Goal: Task Accomplishment & Management: Use online tool/utility

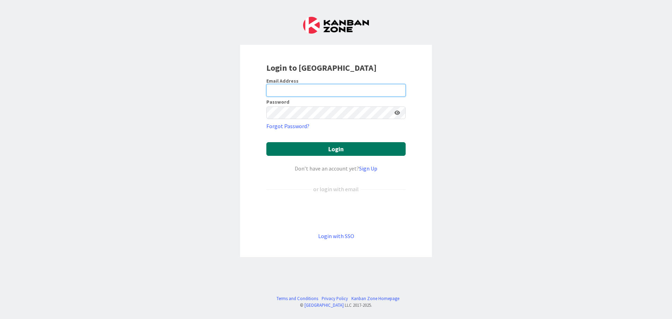
type input "[PERSON_NAME][EMAIL_ADDRESS][DOMAIN_NAME]"
click at [354, 149] on button "Login" at bounding box center [335, 149] width 139 height 14
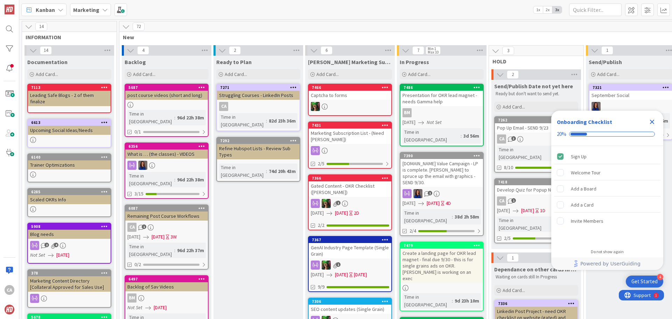
click at [651, 121] on icon "Close Checklist" at bounding box center [652, 122] width 5 height 5
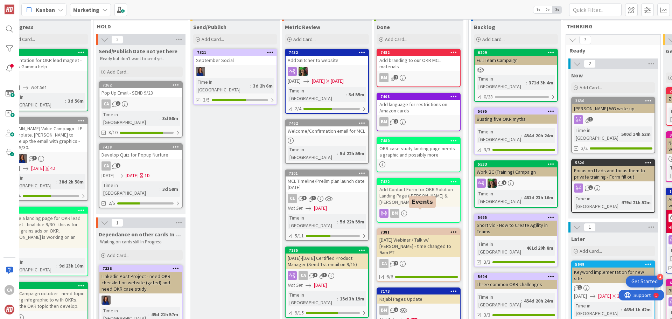
scroll to position [70, 395]
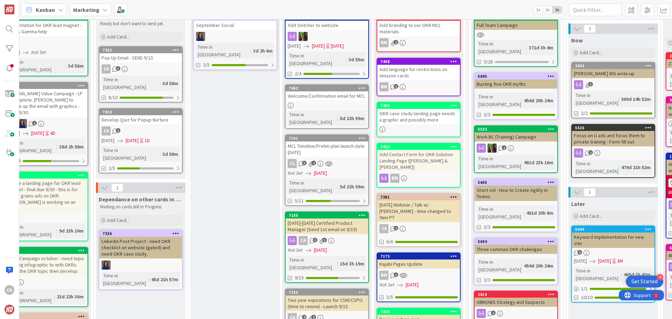
click at [338, 218] on div "[DATE]-[DATE] Certified Product Manager (Send 1st email on 9/15)" at bounding box center [326, 225] width 83 height 15
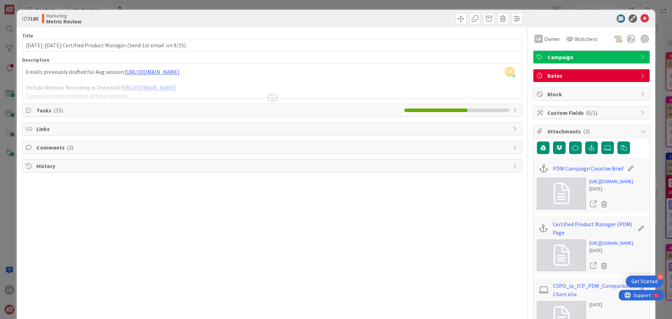
click at [284, 112] on span "Tasks ( 15 )" at bounding box center [218, 110] width 364 height 8
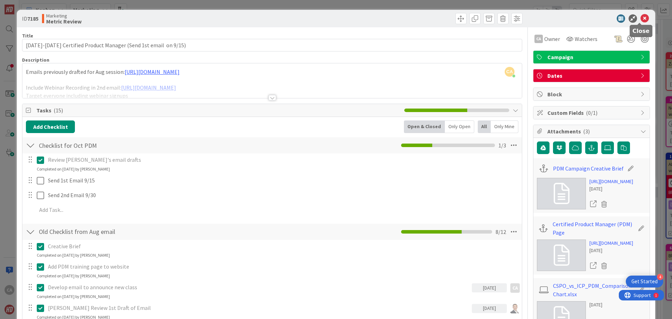
click at [640, 19] on icon at bounding box center [644, 18] width 8 height 8
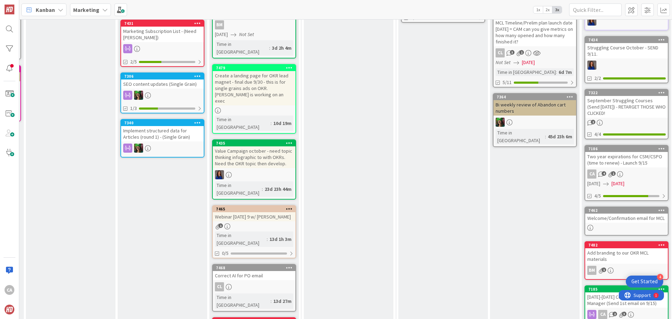
scroll to position [245, 187]
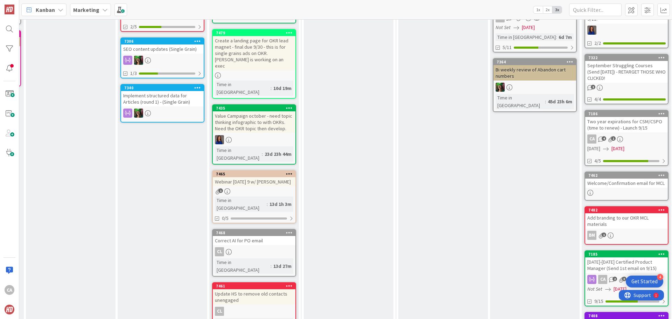
click at [269, 236] on div "Correct AI for PO email" at bounding box center [254, 240] width 83 height 9
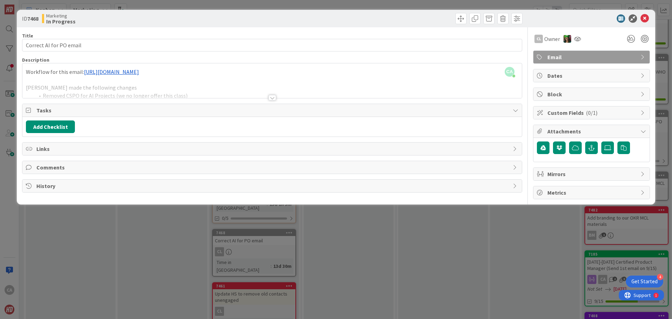
click at [435, 244] on div "ID 7468 Marketing In Progress Title 23 / 128 Correct AI for PO email Descriptio…" at bounding box center [336, 159] width 672 height 319
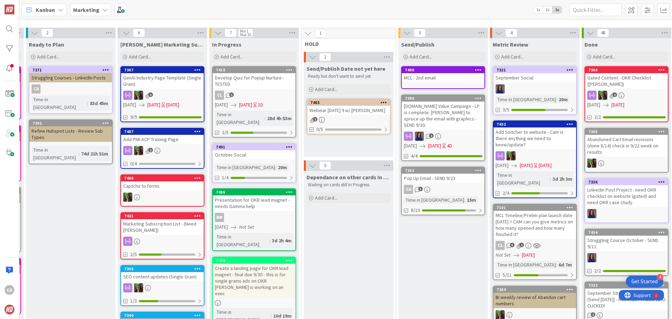
scroll to position [0, 187]
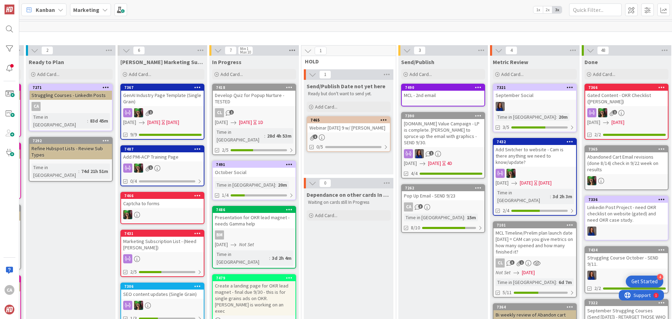
click at [292, 51] on icon at bounding box center [292, 50] width 9 height 10
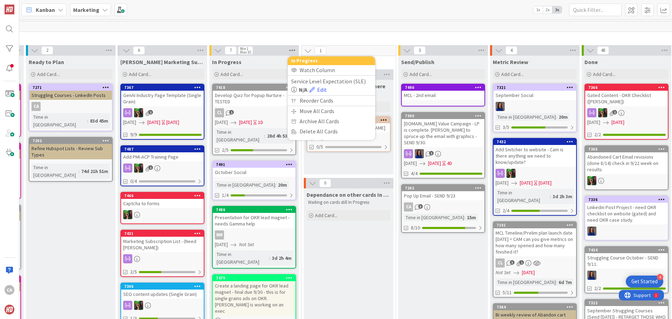
click at [292, 51] on icon at bounding box center [292, 50] width 9 height 10
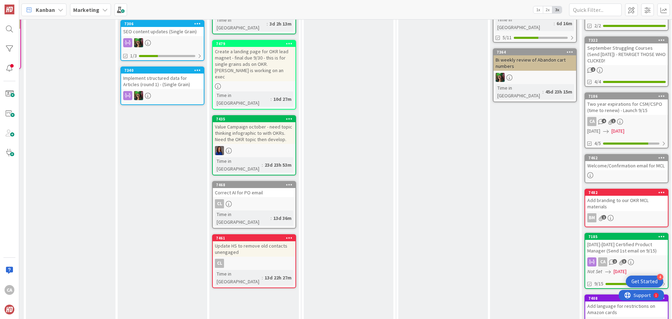
scroll to position [280, 187]
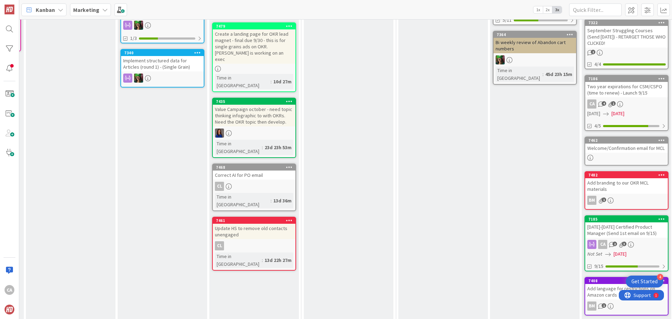
click at [276, 228] on div "In Progress Add Card... 7492 Struggling Courses Nov 7418 Develop Quiz for Popup…" at bounding box center [254, 102] width 90 height 653
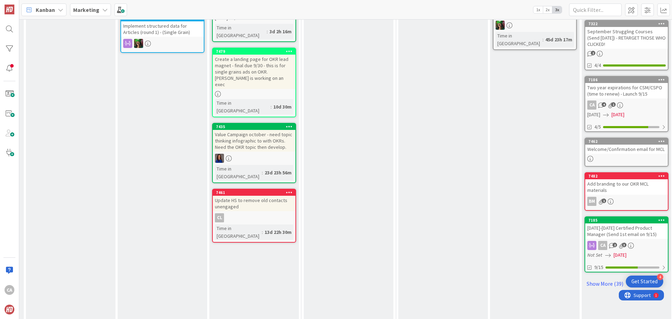
scroll to position [350, 187]
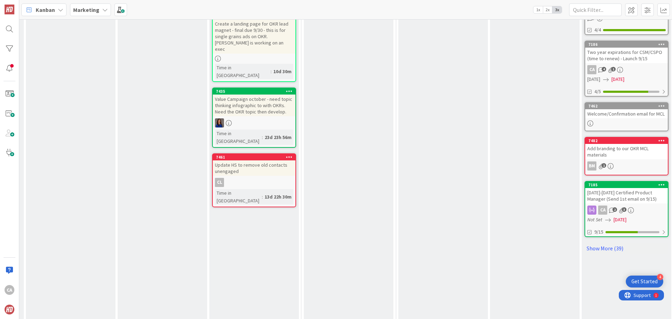
click at [272, 177] on div "In Progress Add Card... 7493 Audit CSPO visit page email - break into two but a…" at bounding box center [254, 32] width 90 height 653
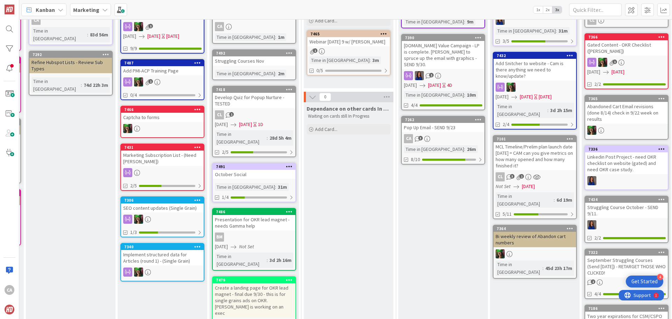
scroll to position [0, 187]
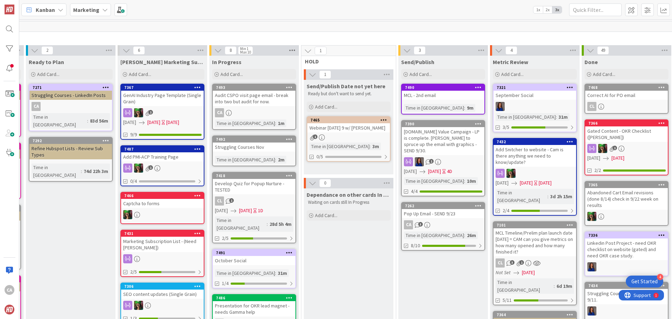
click at [292, 52] on icon at bounding box center [292, 50] width 9 height 10
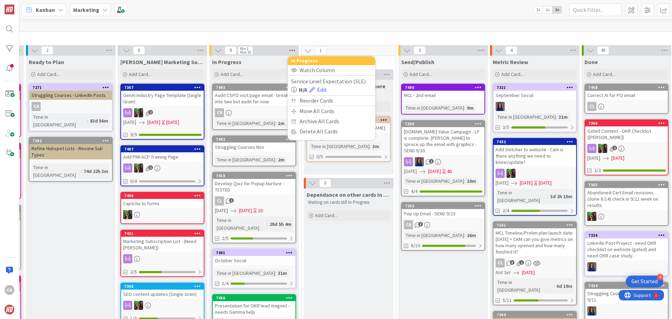
click at [292, 51] on icon at bounding box center [292, 50] width 9 height 10
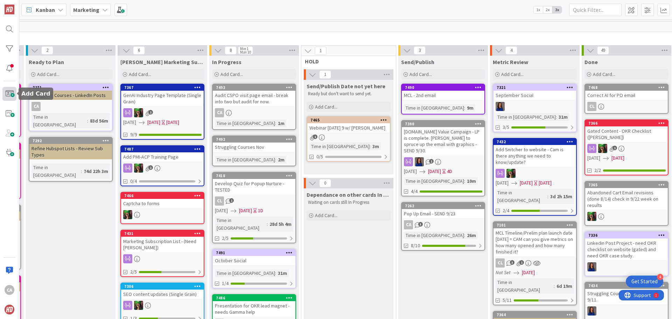
click at [7, 93] on span at bounding box center [9, 94] width 14 height 14
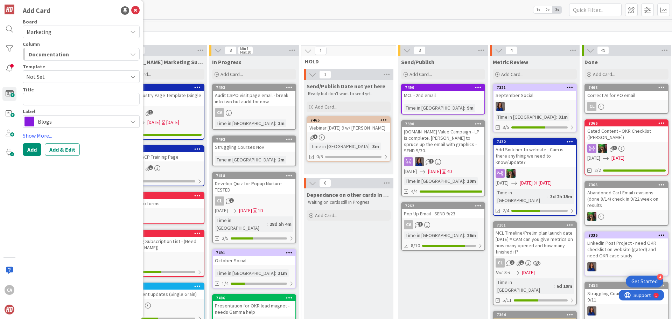
click at [90, 55] on div "Documentation" at bounding box center [77, 54] width 100 height 11
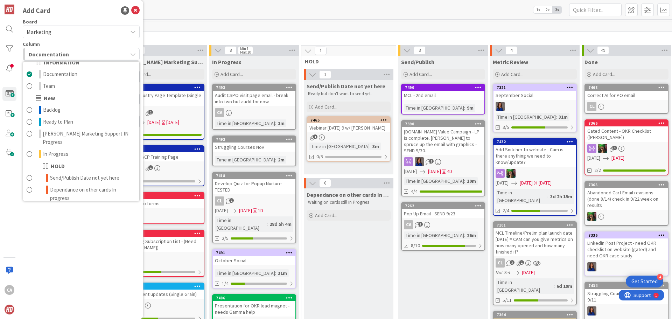
scroll to position [0, 0]
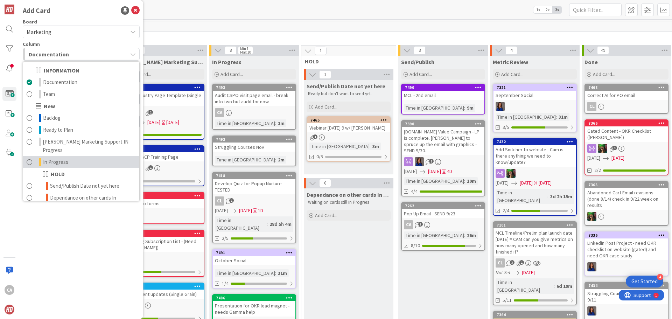
click at [69, 156] on link "In Progress" at bounding box center [81, 162] width 116 height 12
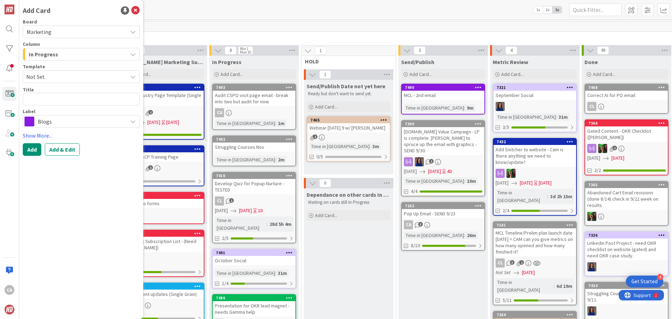
click at [94, 120] on span "Blogs" at bounding box center [81, 121] width 86 height 10
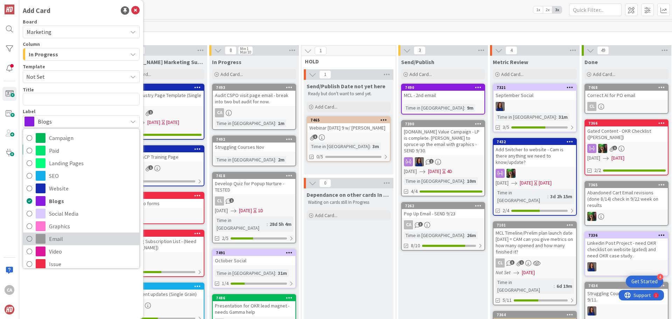
click at [78, 240] on span "Email" at bounding box center [92, 238] width 87 height 10
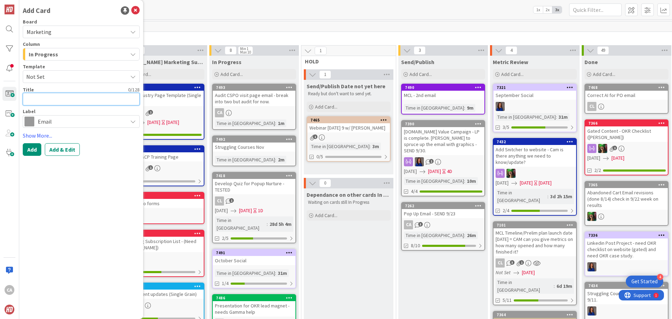
click at [83, 102] on textarea at bounding box center [81, 99] width 117 height 13
type textarea "x"
type textarea "M"
type textarea "x"
type textarea "MC"
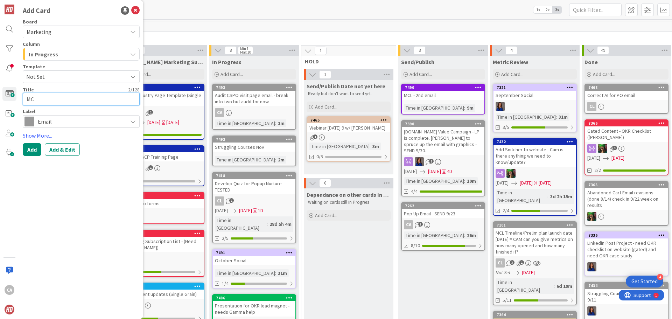
type textarea "x"
type textarea "MCL"
type textarea "x"
type textarea "MCL"
type textarea "x"
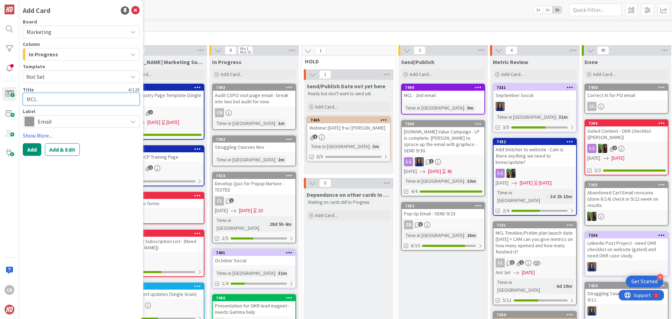
type textarea "MCL E"
type textarea "x"
type textarea "MCL Em"
type textarea "x"
type textarea "MCL Emai"
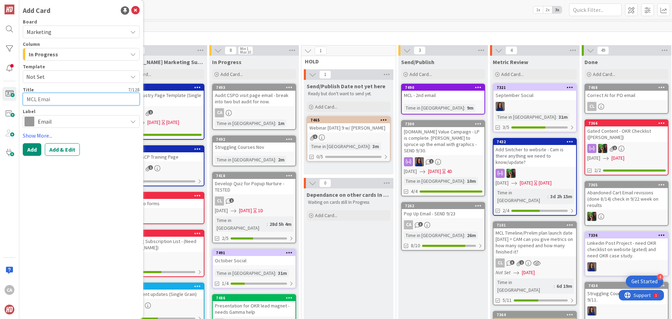
type textarea "x"
type textarea "MCL Email"
type textarea "x"
type textarea "MCL Email"
type textarea "x"
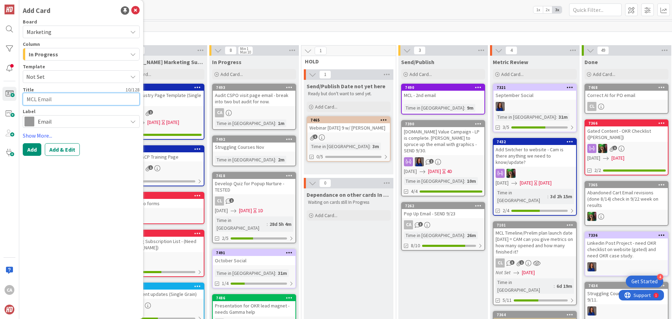
type textarea "MCL Email #"
type textarea "x"
type textarea "MCL Email #3"
click at [30, 150] on button "Add" at bounding box center [32, 149] width 19 height 13
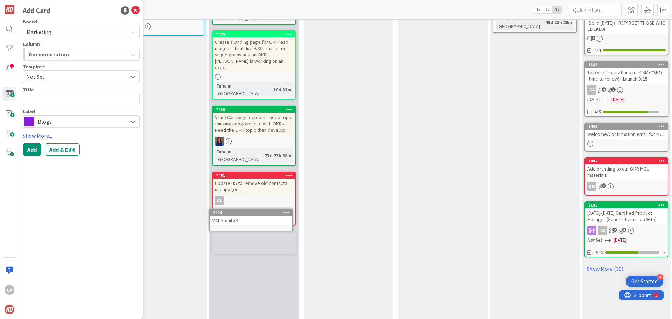
scroll to position [332, 187]
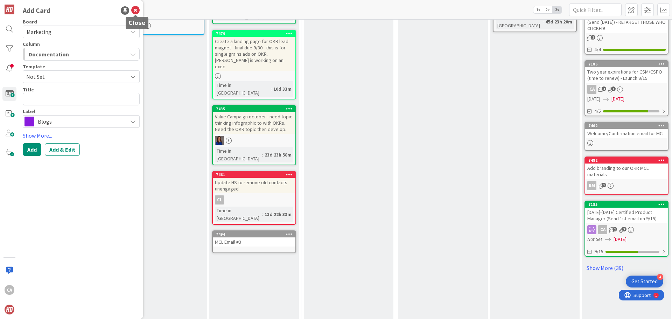
click at [136, 10] on icon at bounding box center [135, 10] width 8 height 8
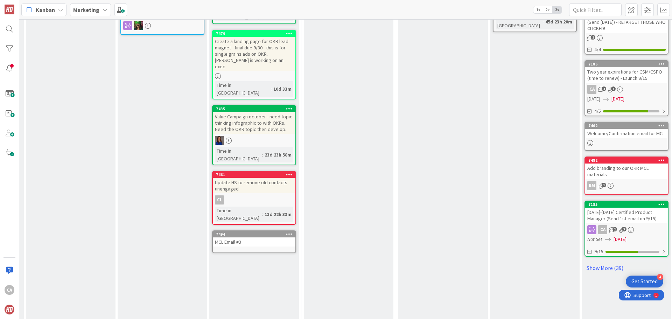
click at [252, 237] on div "MCL Email #3" at bounding box center [254, 241] width 83 height 9
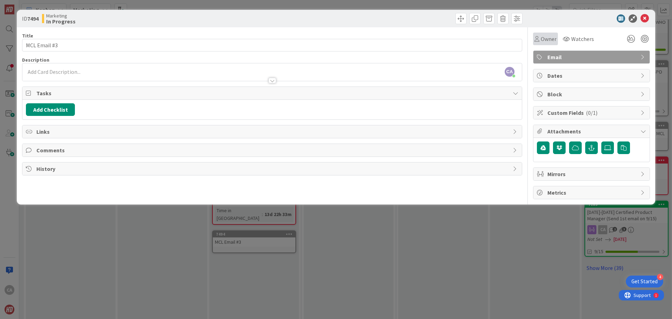
click at [543, 40] on span "Owner" at bounding box center [548, 39] width 16 height 8
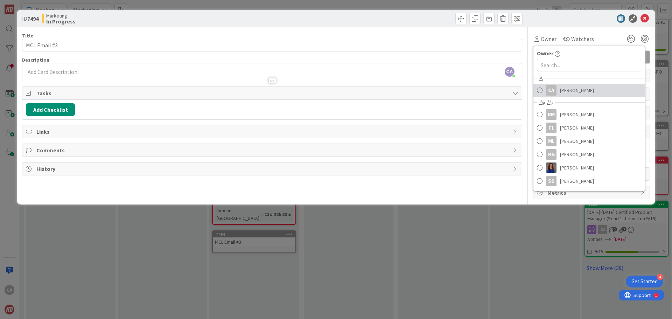
click at [563, 90] on span "[PERSON_NAME]" at bounding box center [577, 90] width 34 height 10
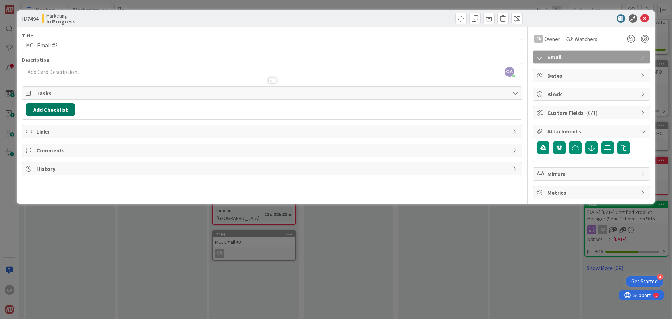
click at [56, 108] on button "Add Checklist" at bounding box center [50, 109] width 49 height 13
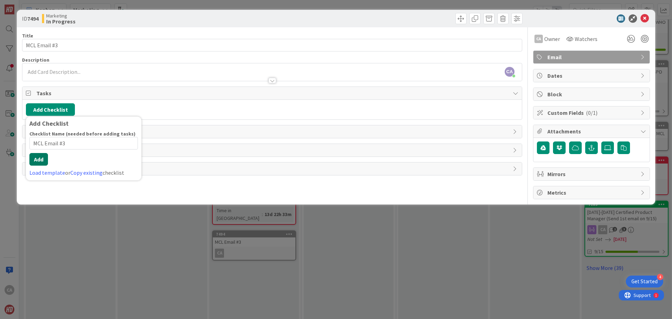
type input "MCL Email #3"
click at [37, 166] on div "Checklist Name (needed before adding tasks) 12 / 64 MCL Email #3 Add Load templ…" at bounding box center [83, 153] width 108 height 46
click at [193, 109] on div "Add Checklist Add Checklist Checklist Name (needed before adding tasks) 12 / 64…" at bounding box center [272, 109] width 492 height 13
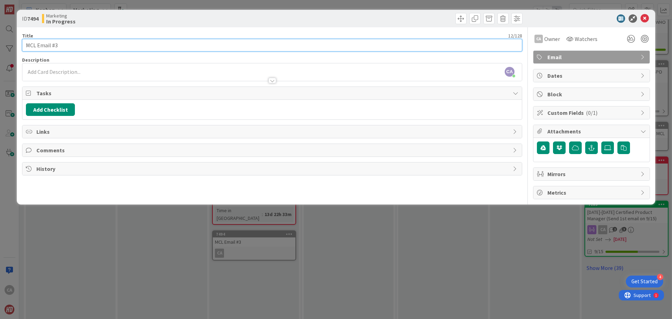
click at [290, 47] on input "MCL Email #3" at bounding box center [272, 45] width 500 height 13
type input "MCL Email #3 (10/8)"
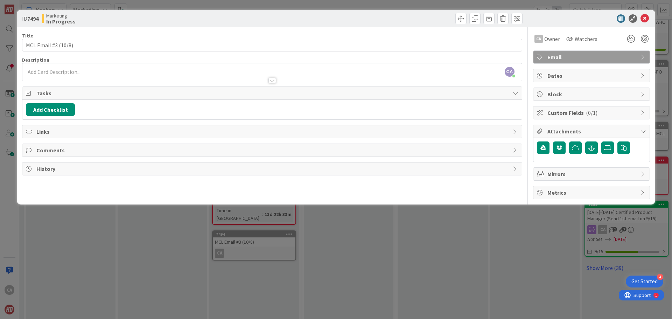
click at [311, 31] on div "Title 19 / 128 MCL Email #3 (10/8) Description CA [PERSON_NAME] just joined CA …" at bounding box center [272, 113] width 500 height 172
click at [646, 19] on icon at bounding box center [644, 18] width 8 height 8
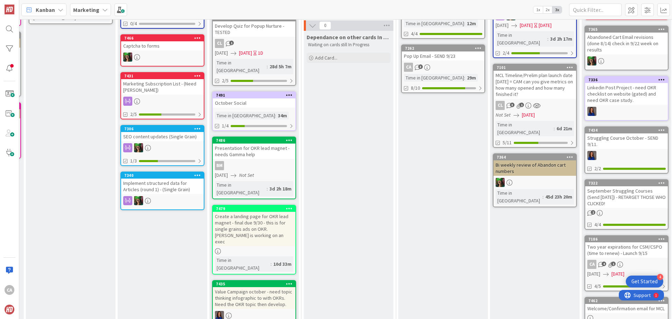
scroll to position [52, 187]
